Goal: Task Accomplishment & Management: Use online tool/utility

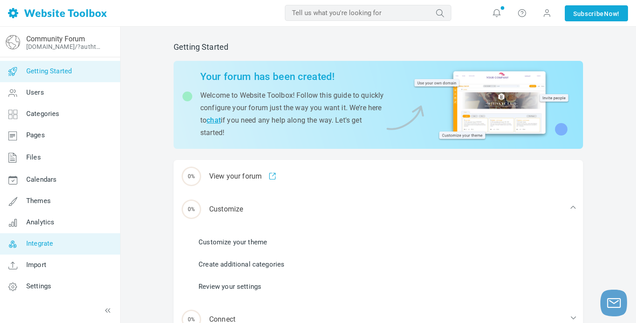
click at [26, 242] on link "Integrate" at bounding box center [60, 244] width 121 height 21
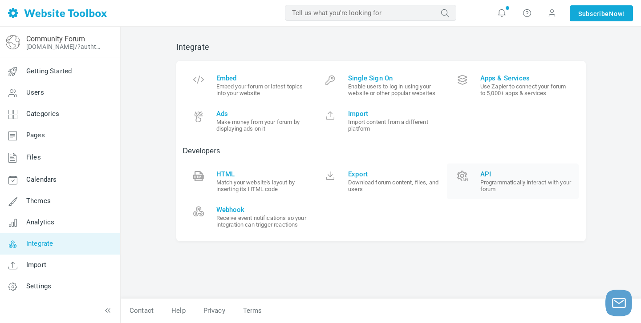
click at [472, 175] on link "API Programmatically interact with your forum" at bounding box center [513, 182] width 132 height 36
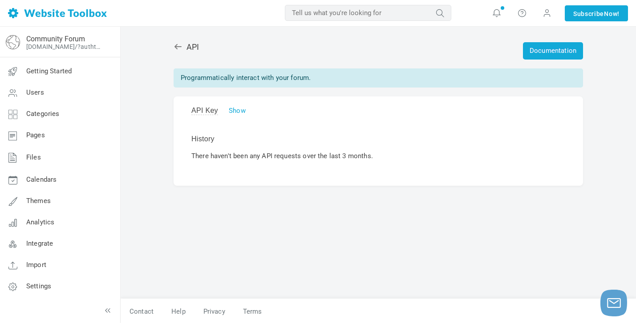
click at [161, 24] on div "MOST RELEVANT MOST RELEVANT Notifications Take the features tour! Help Contact …" at bounding box center [318, 13] width 636 height 27
click at [233, 111] on link "Show" at bounding box center [237, 111] width 17 height 8
type input "mopPqfwOaEaA4f8rSVjWJ7Xe1VMB9ty01PN3RDx2"
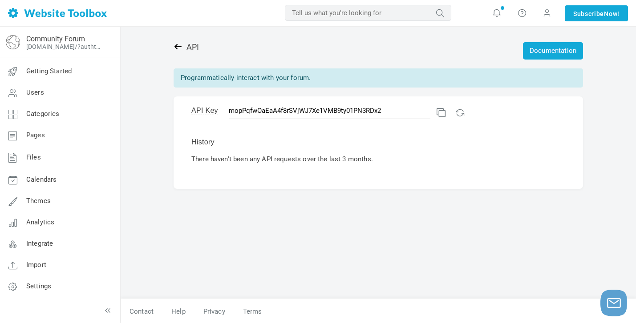
click at [177, 46] on icon at bounding box center [177, 46] width 7 height 5
